Goal: Information Seeking & Learning: Understand process/instructions

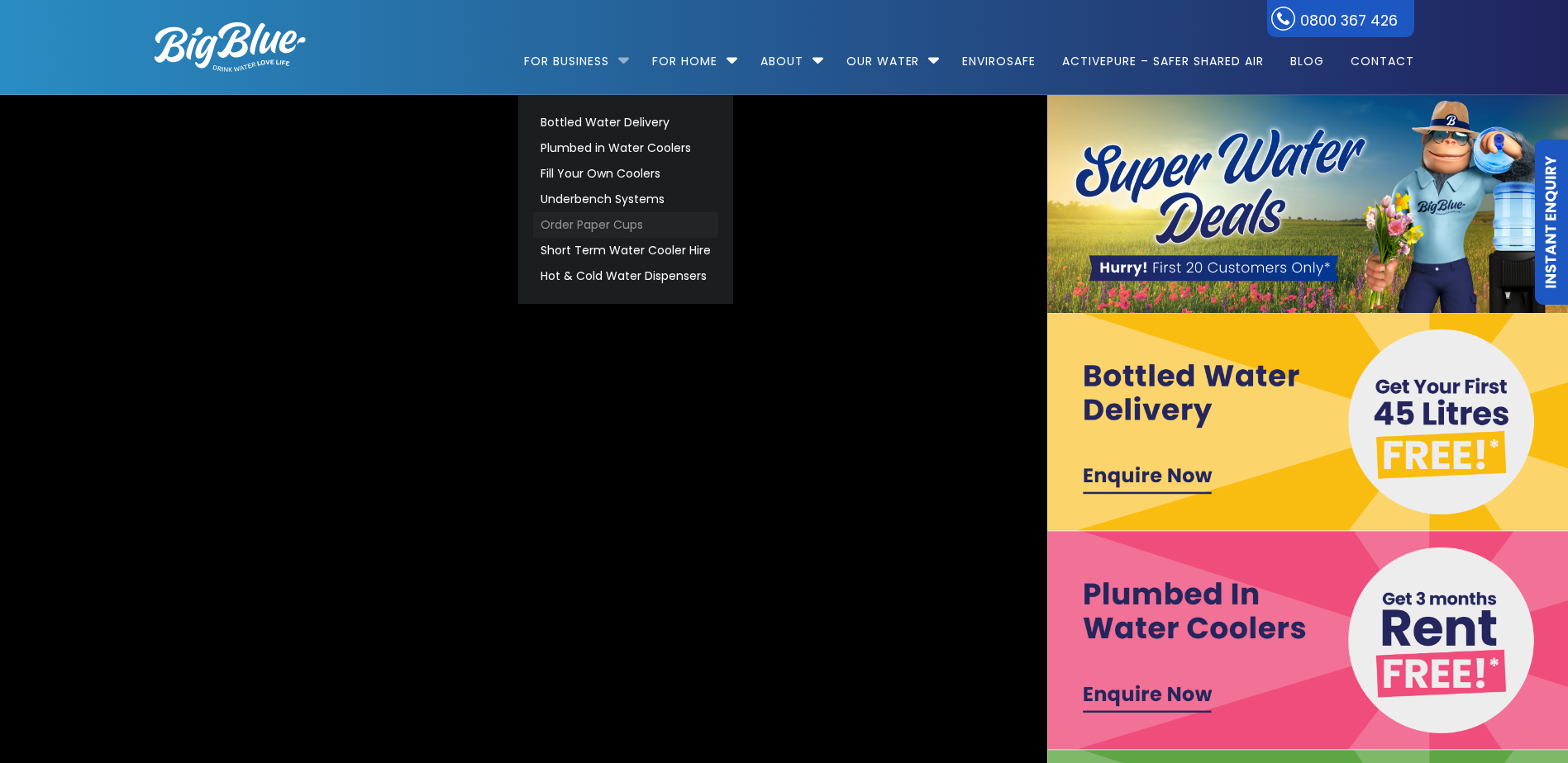
click at [618, 213] on link "Order Paper Cups" at bounding box center [625, 225] width 185 height 26
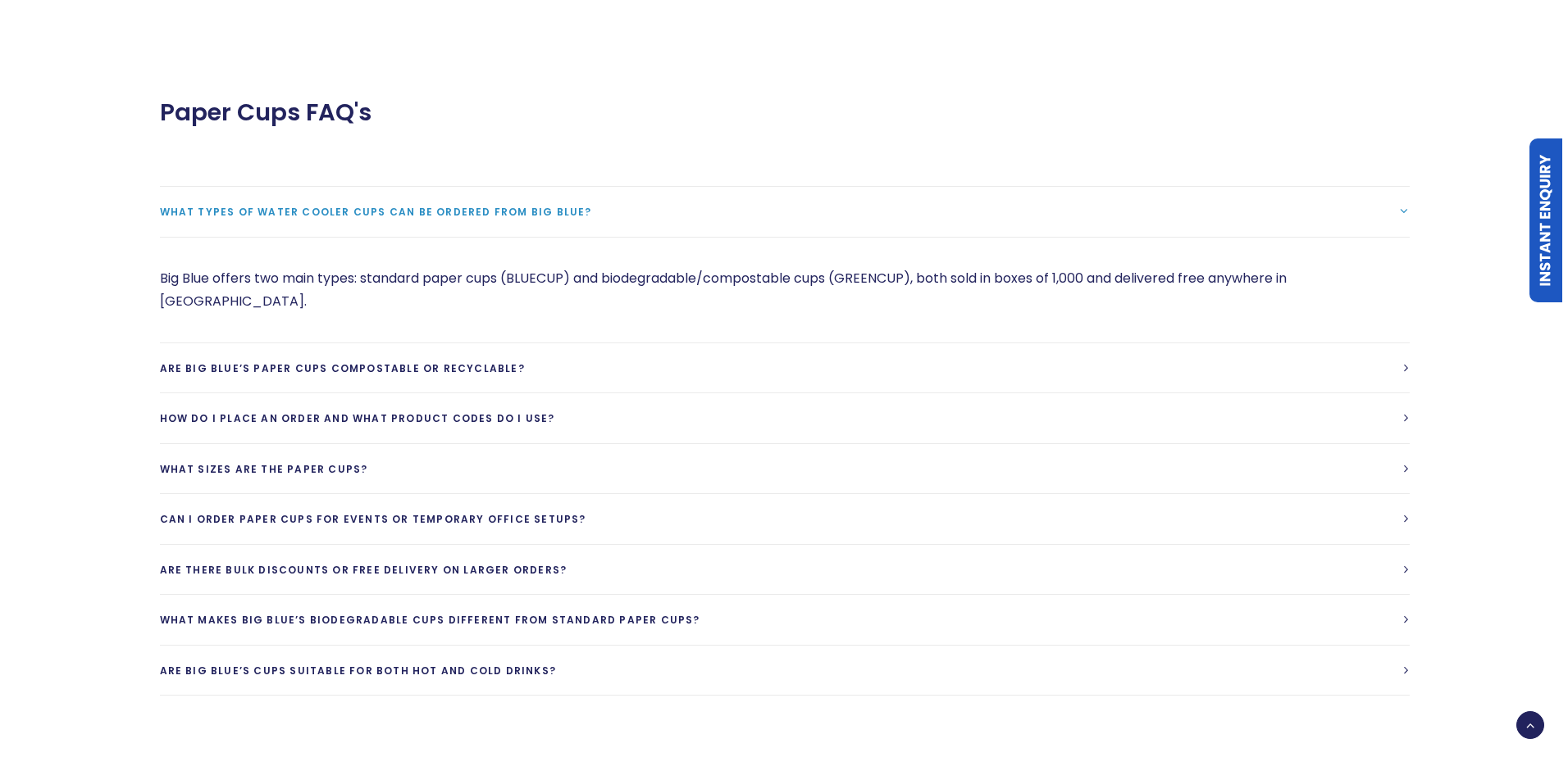
scroll to position [2130, 0]
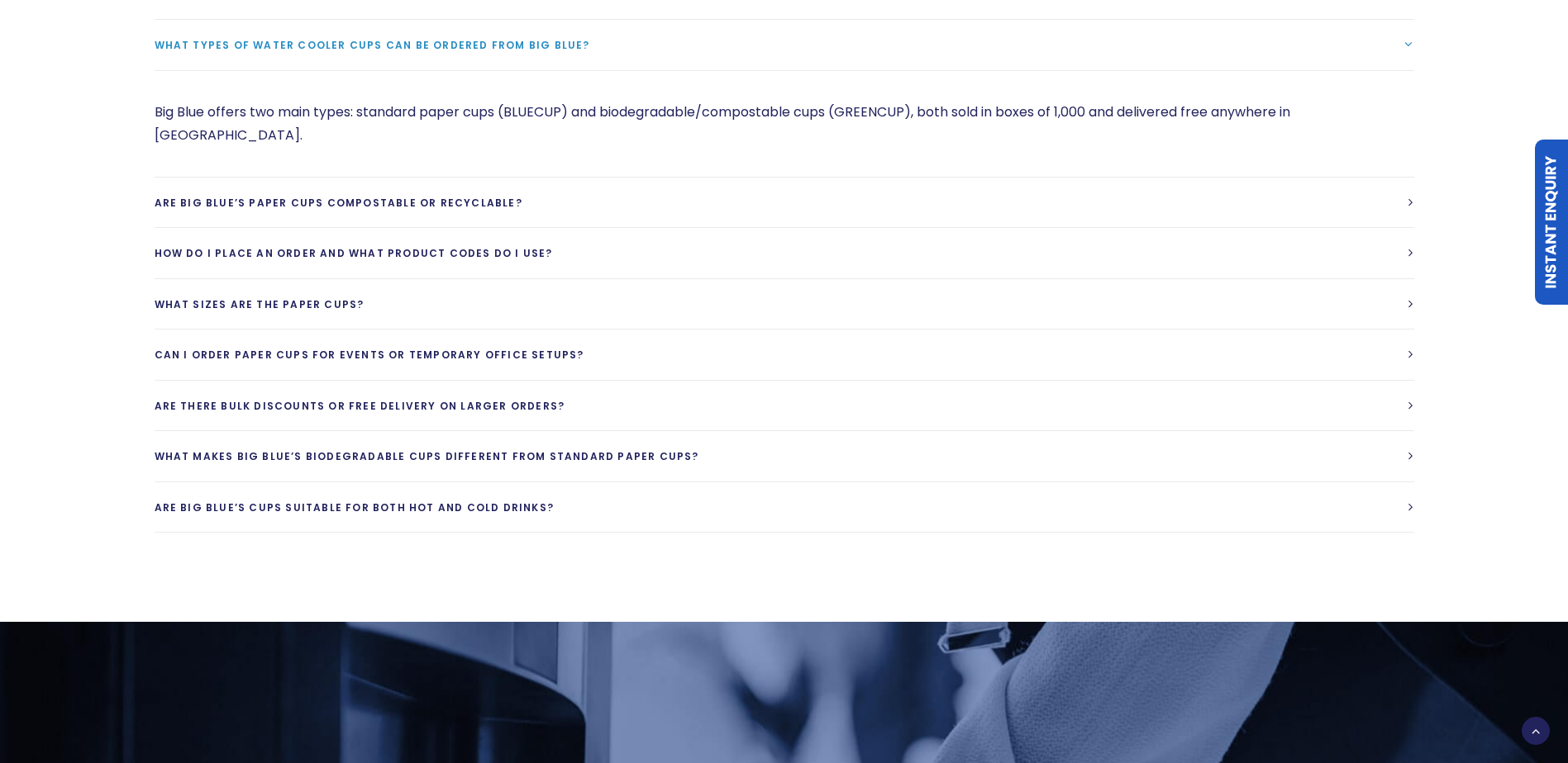
click at [1418, 204] on div "What types of water cooler cups can be ordered from Big Blue? Big Blue offers t…" at bounding box center [784, 276] width 1319 height 573
click at [553, 246] on span "How do I place an order and what product codes do I use?" at bounding box center [353, 253] width 398 height 14
